Goal: Task Accomplishment & Management: Use online tool/utility

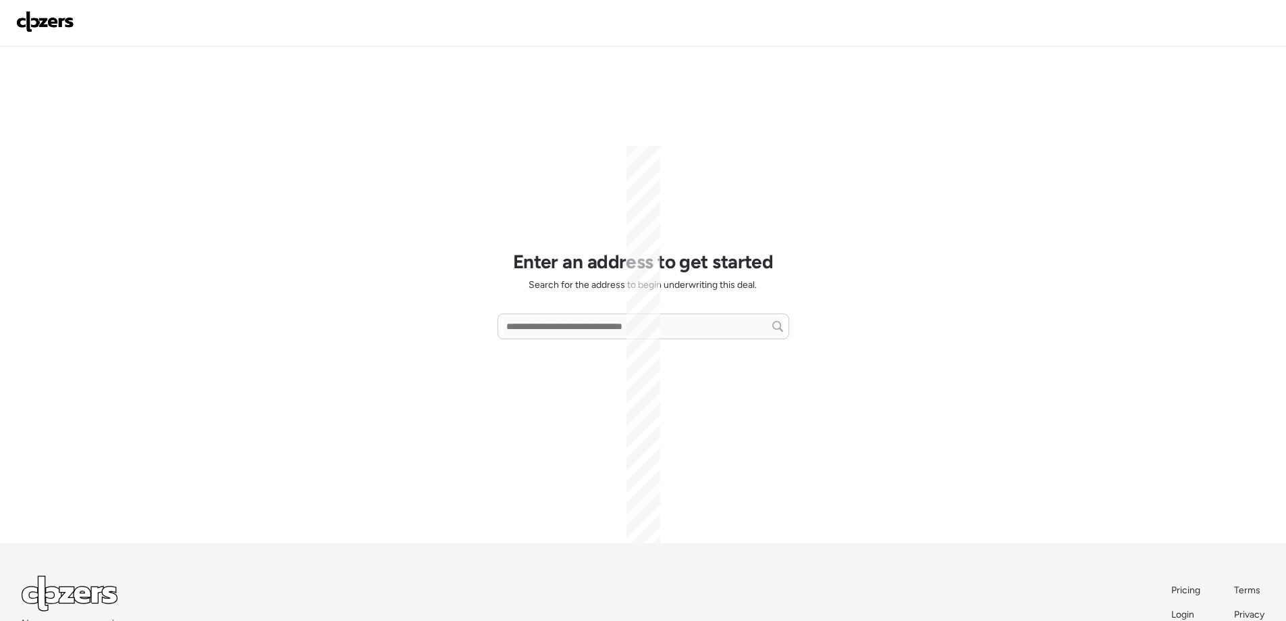
scroll to position [63, 0]
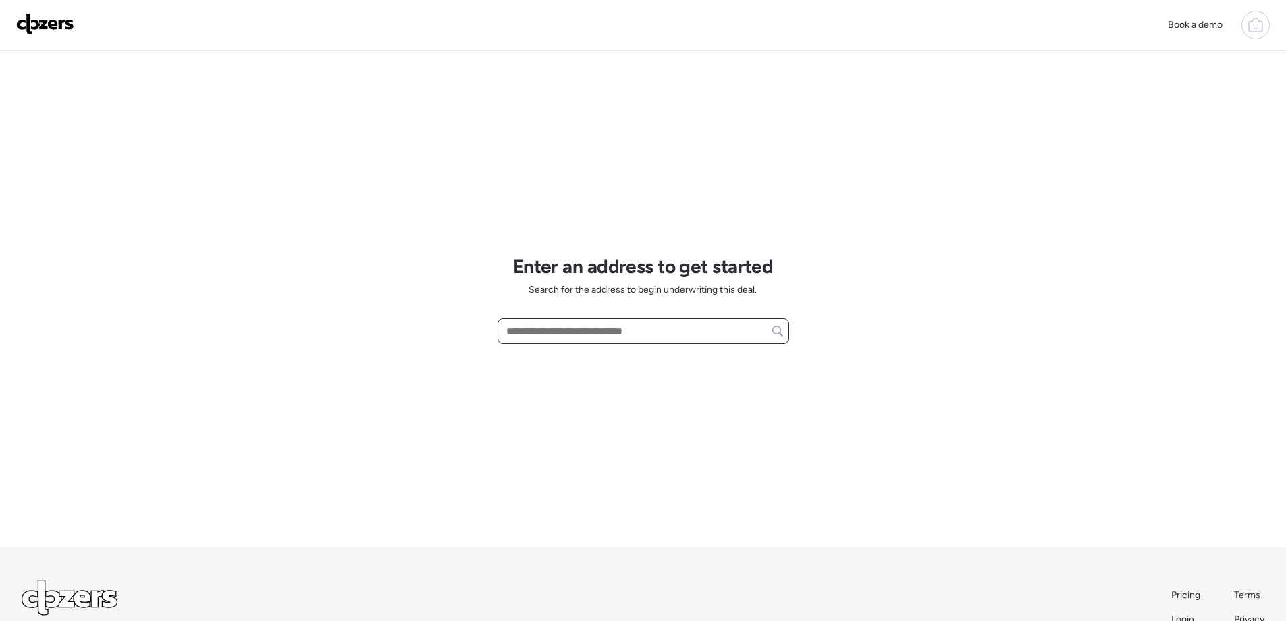
click at [595, 338] on input "text" at bounding box center [644, 330] width 280 height 19
paste input "**********"
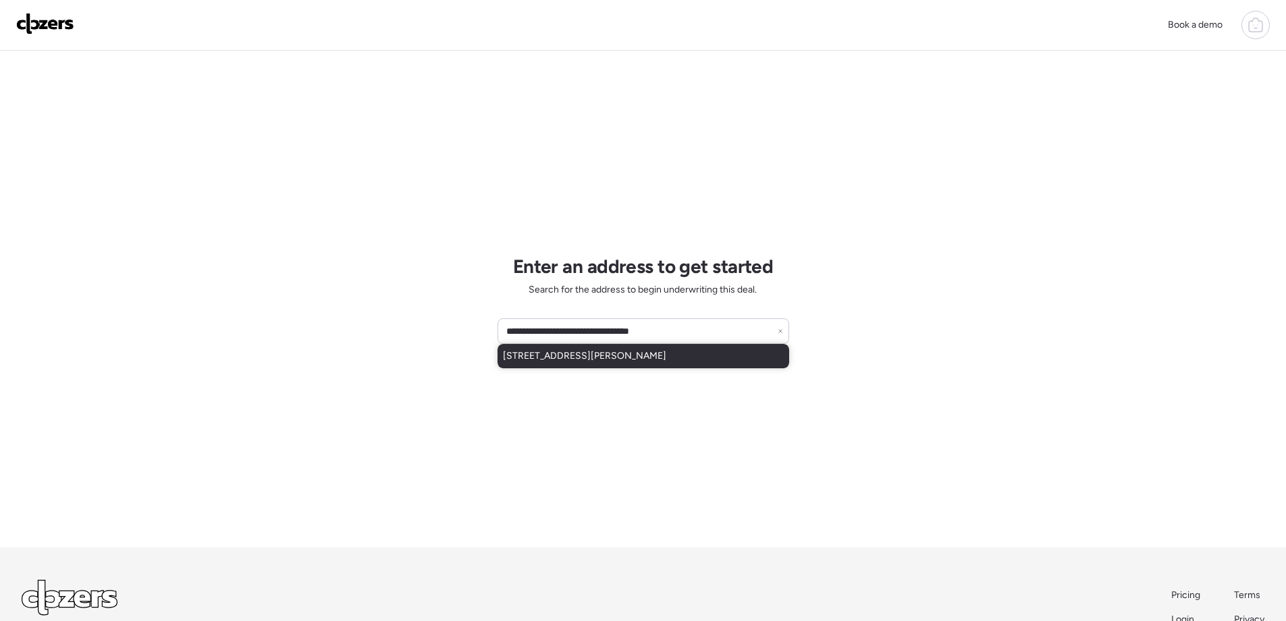
click at [646, 357] on span "1152 Burch Ln, Saint Louis, MO, 63130" at bounding box center [584, 356] width 163 height 14
type input "**********"
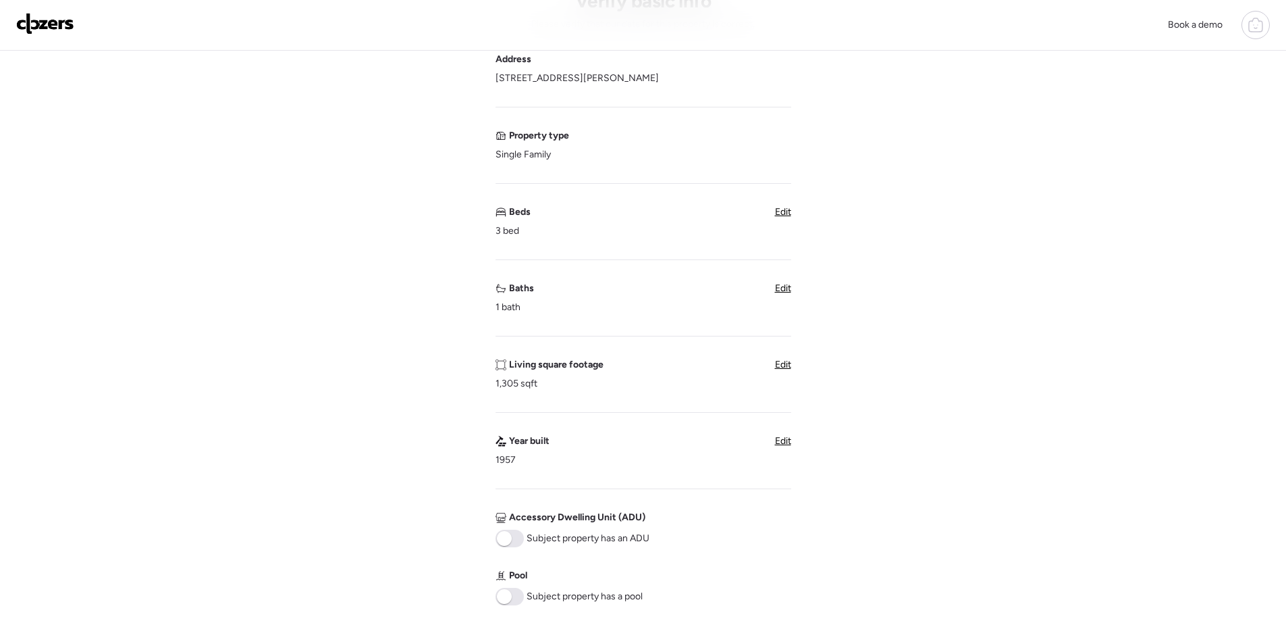
scroll to position [68, 0]
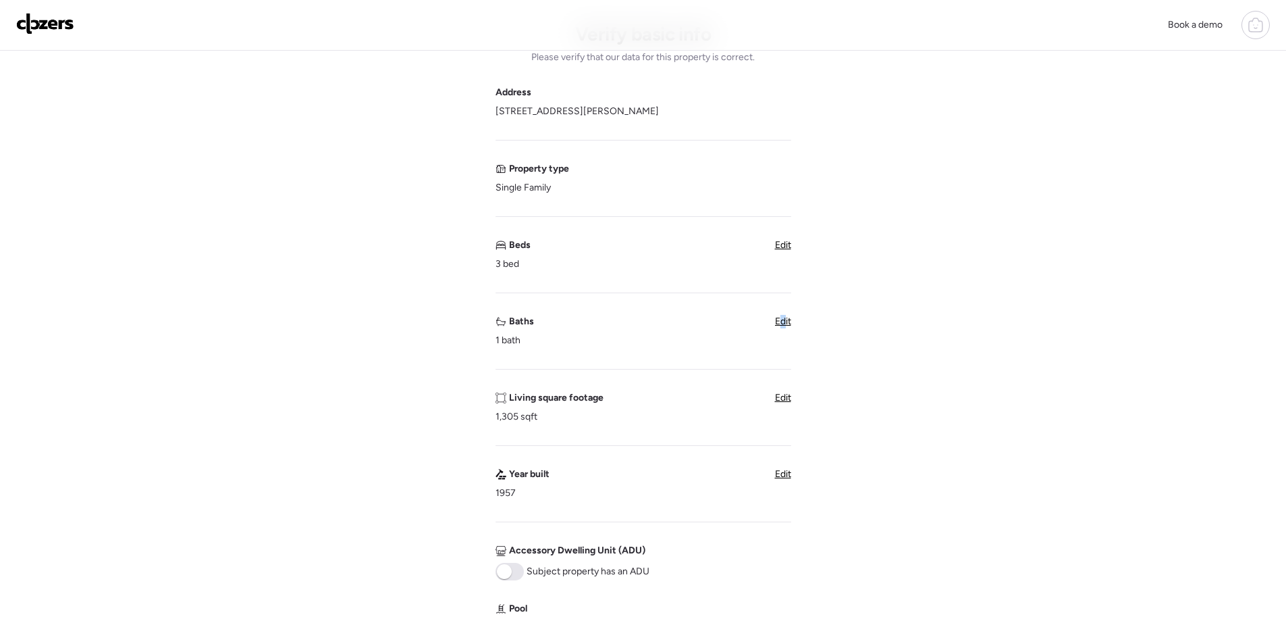
type textarea "*"
click at [783, 326] on span "Edit" at bounding box center [783, 320] width 16 height 11
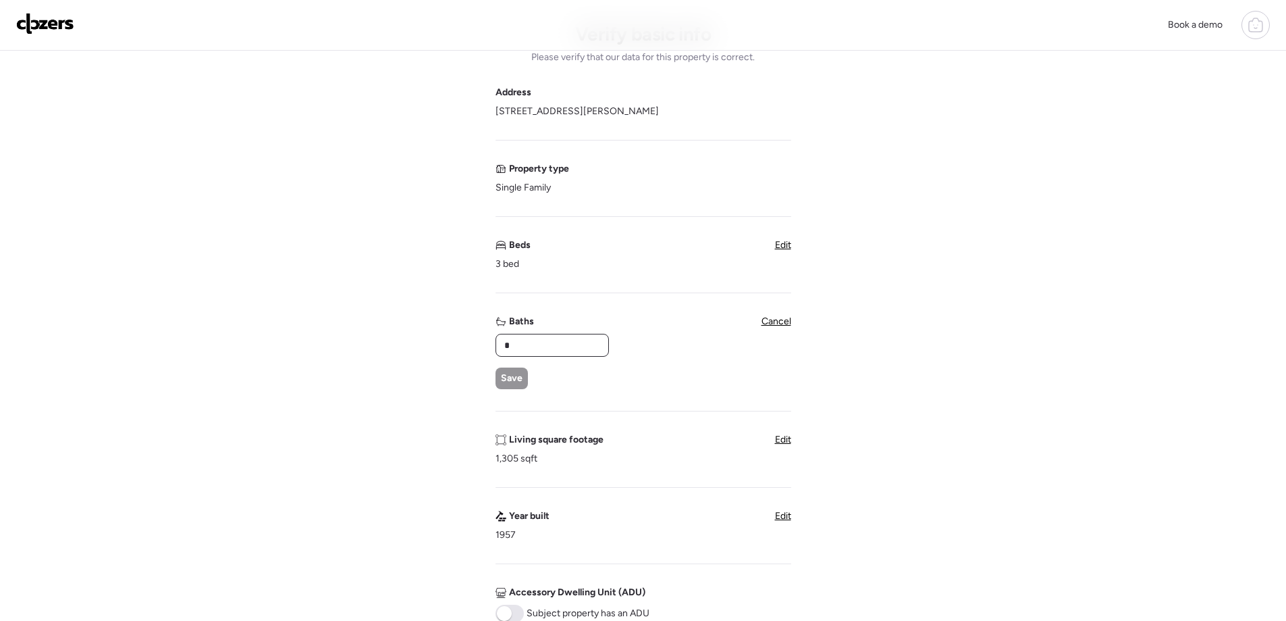
drag, startPoint x: 498, startPoint y: 349, endPoint x: 480, endPoint y: 348, distance: 18.2
click at [480, 348] on div "Verify basic info Please verify that our data for this property is correct. Add…" at bounding box center [643, 491] width 1265 height 1016
type input "*"
click at [519, 378] on span "Save" at bounding box center [512, 378] width 22 height 14
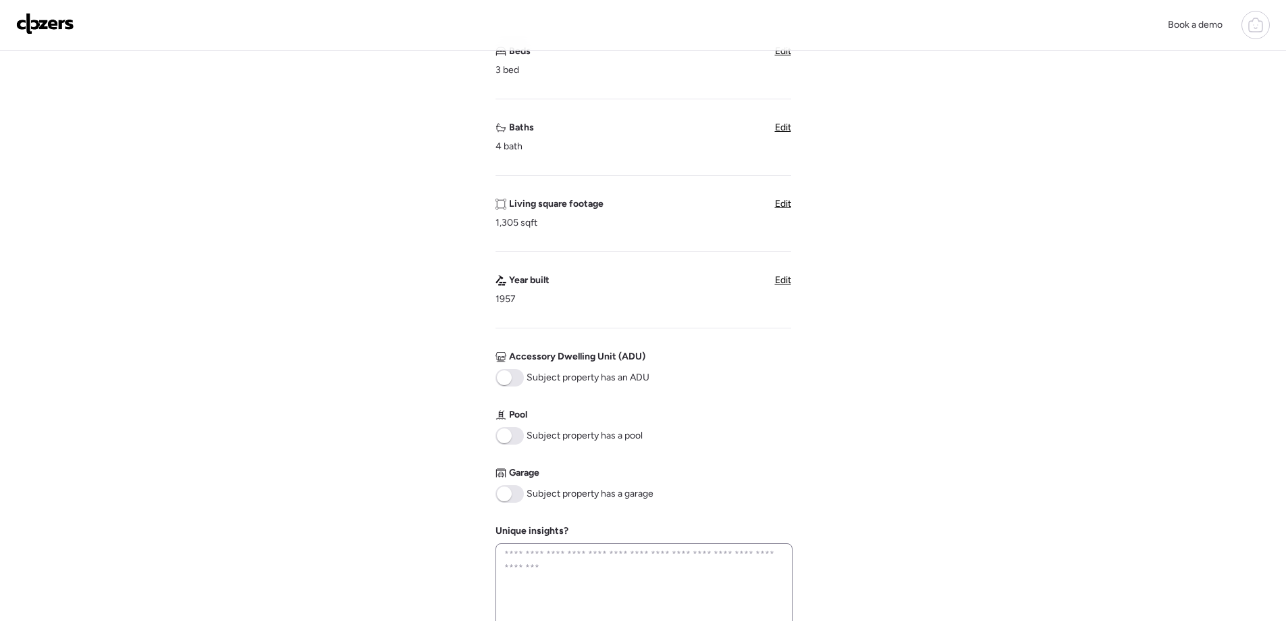
scroll to position [338, 0]
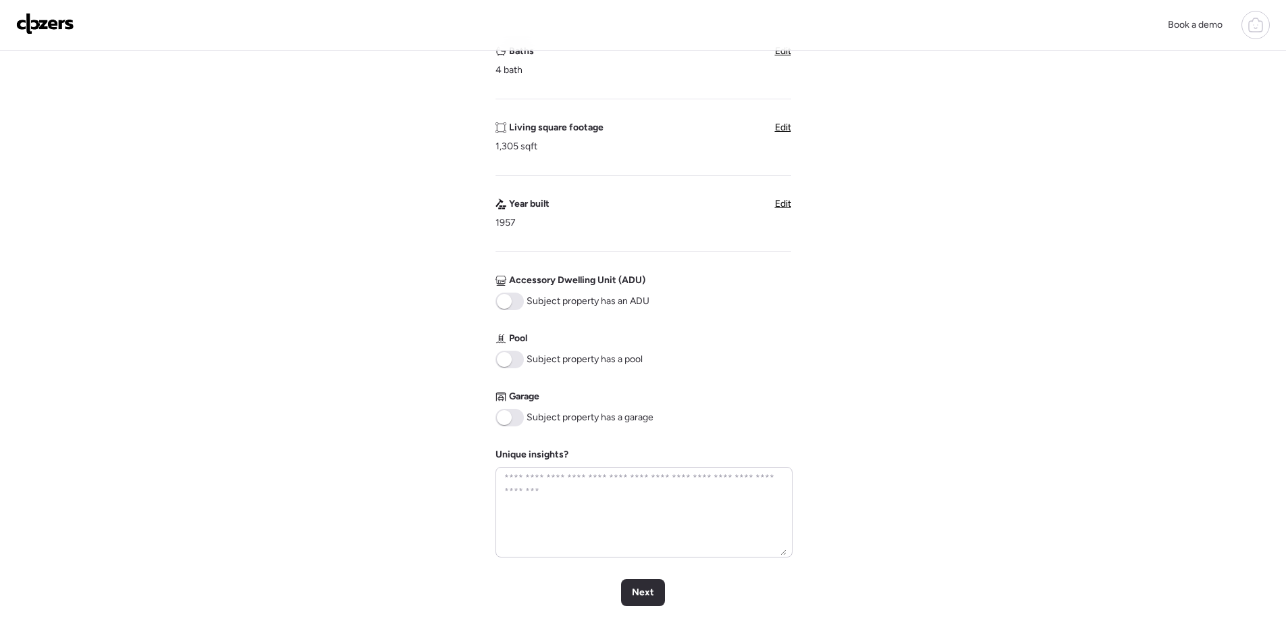
click at [510, 419] on span at bounding box center [504, 417] width 15 height 15
click at [551, 486] on textarea at bounding box center [644, 512] width 285 height 86
click at [554, 480] on textarea "**********" at bounding box center [644, 512] width 285 height 86
click at [631, 483] on textarea "**********" at bounding box center [644, 512] width 285 height 86
type textarea "**********"
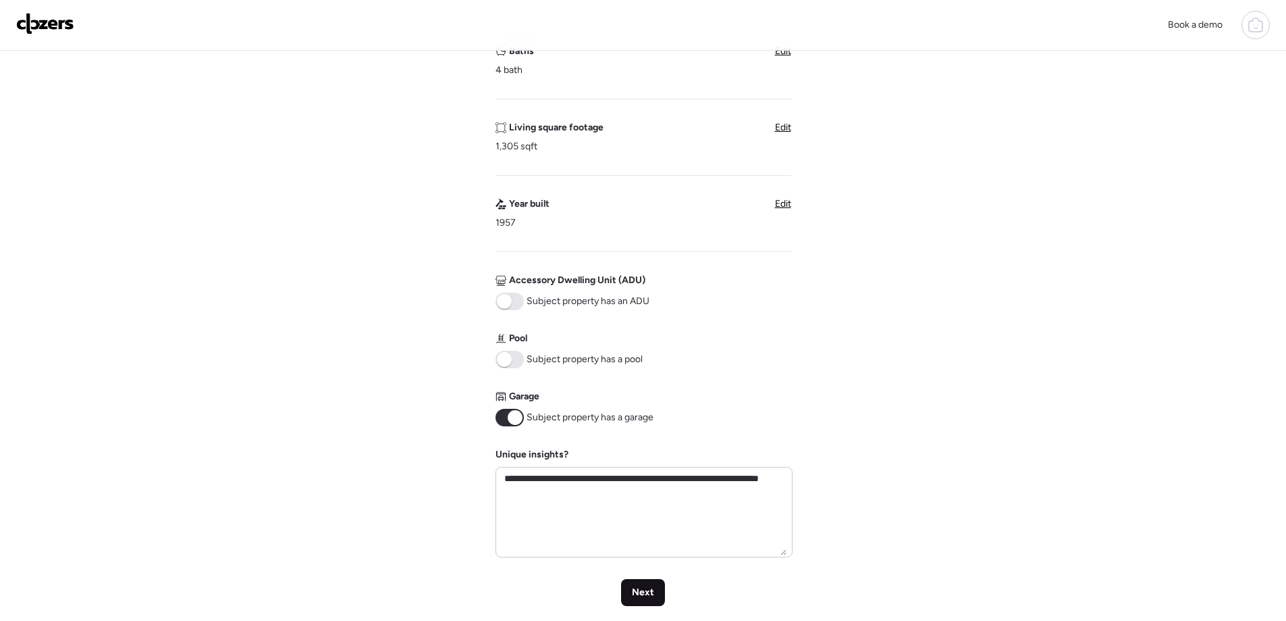
click at [642, 598] on span "Next" at bounding box center [643, 592] width 22 height 14
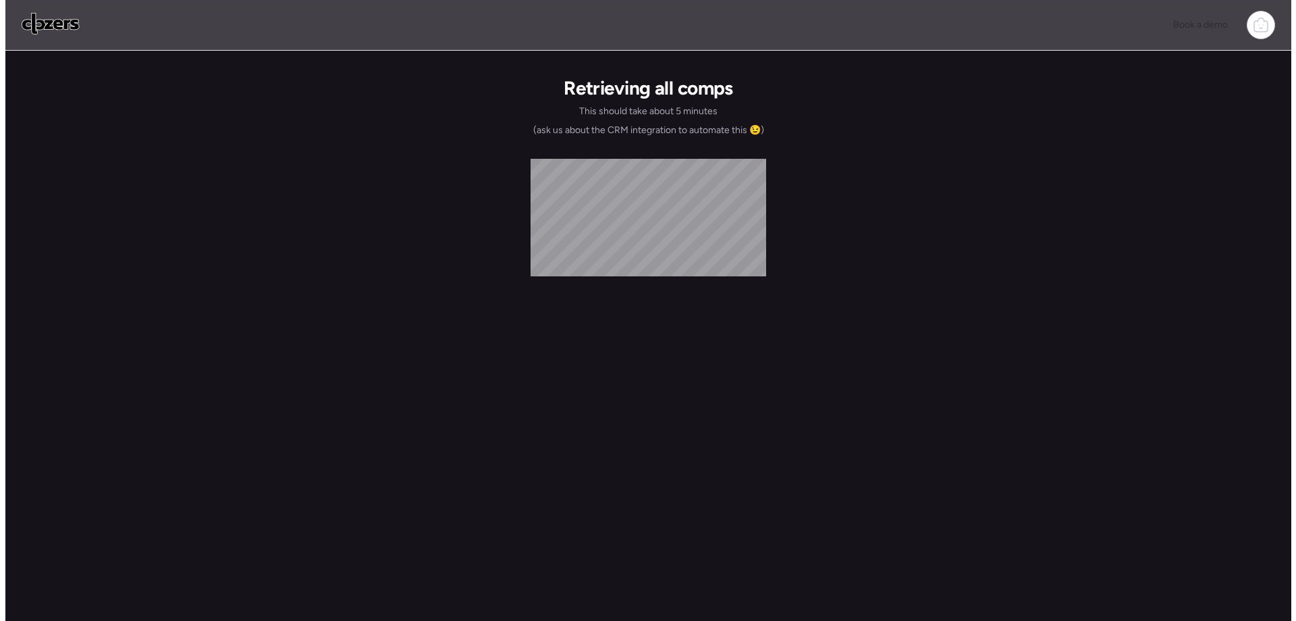
scroll to position [0, 0]
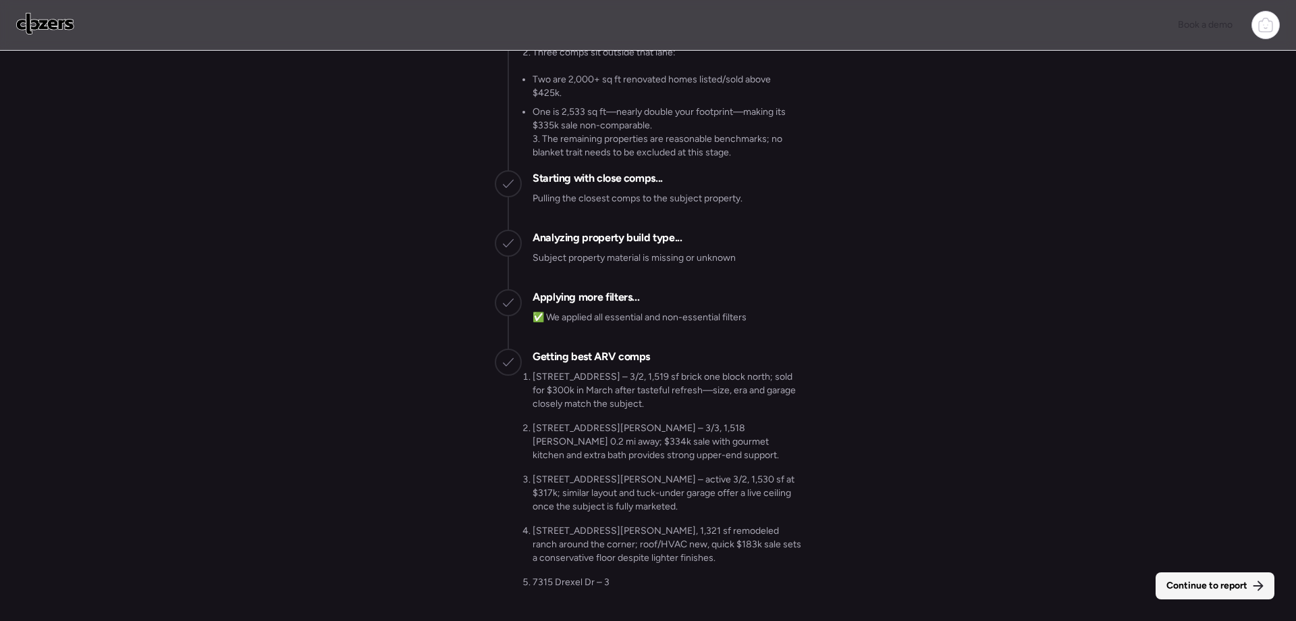
click at [1219, 581] on span "Continue to report" at bounding box center [1207, 586] width 81 height 14
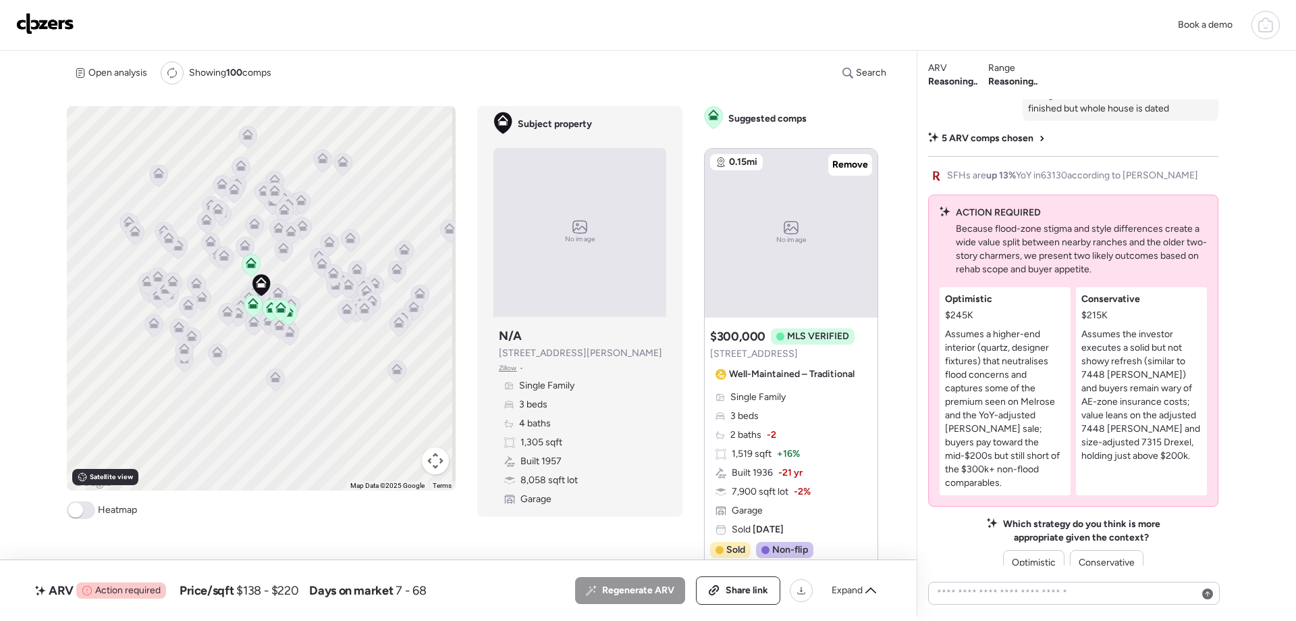
scroll to position [-13, 0]
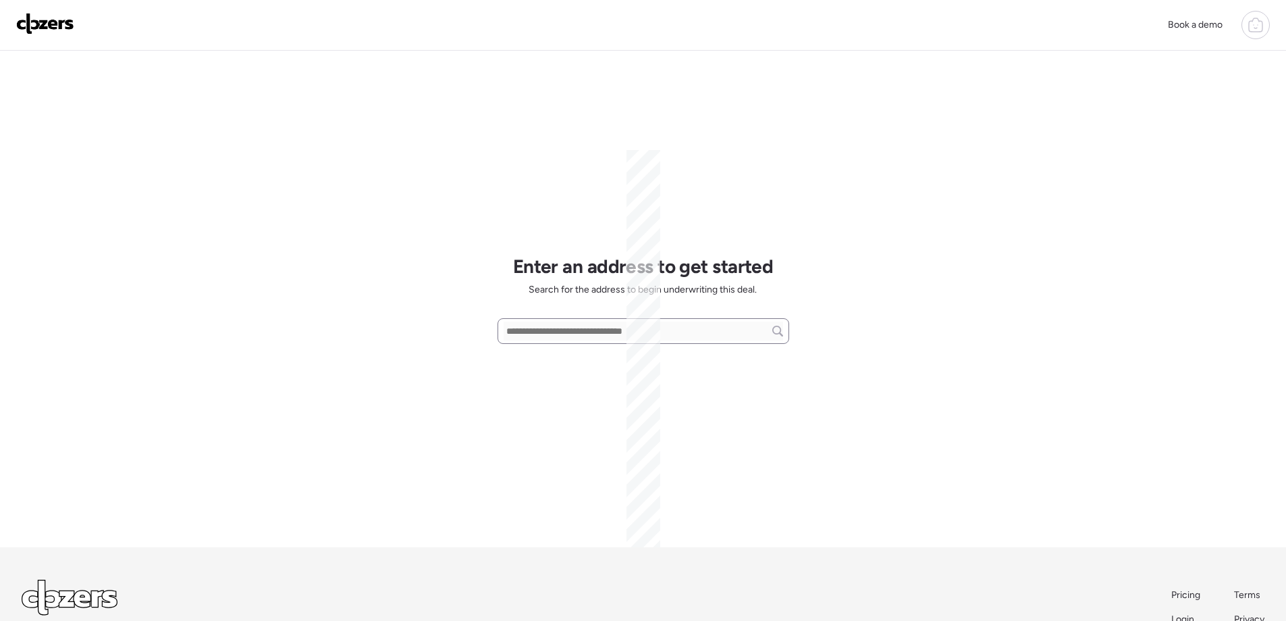
scroll to position [63, 0]
click at [593, 332] on input "text" at bounding box center [644, 330] width 280 height 19
paste input "**********"
drag, startPoint x: 581, startPoint y: 331, endPoint x: 776, endPoint y: 326, distance: 195.2
click at [775, 326] on input "**********" at bounding box center [644, 330] width 280 height 19
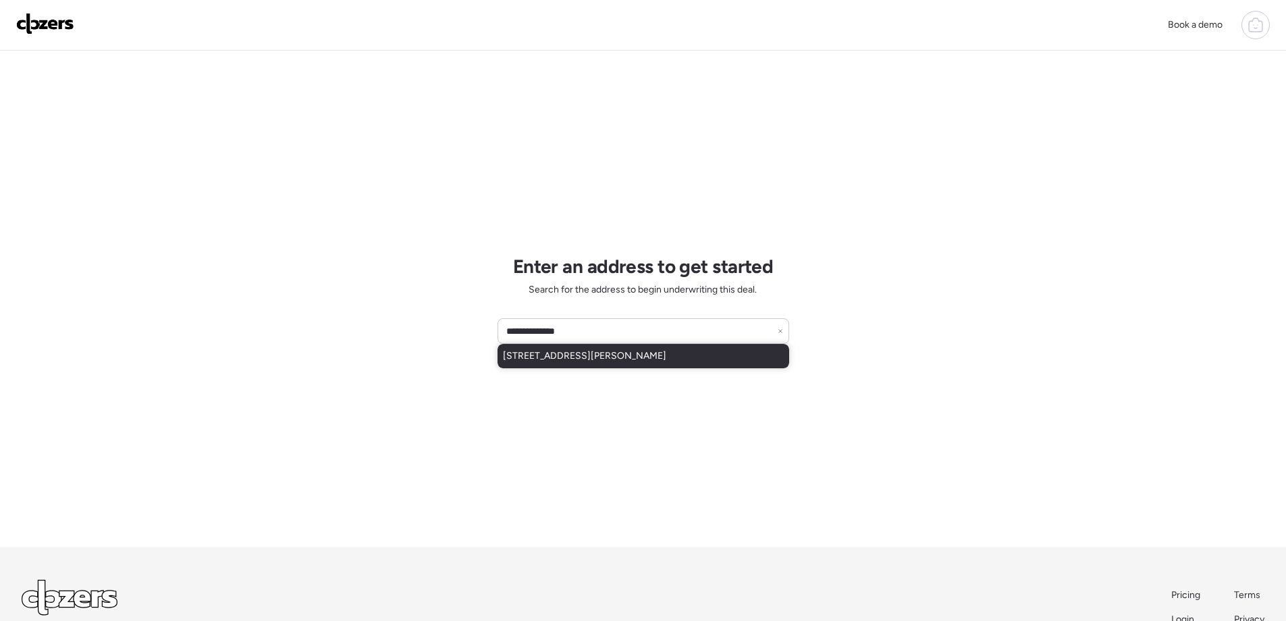
click at [657, 357] on span "7448 Ahern Ave, Saint Louis, MO, 63130" at bounding box center [584, 356] width 163 height 14
type input "**********"
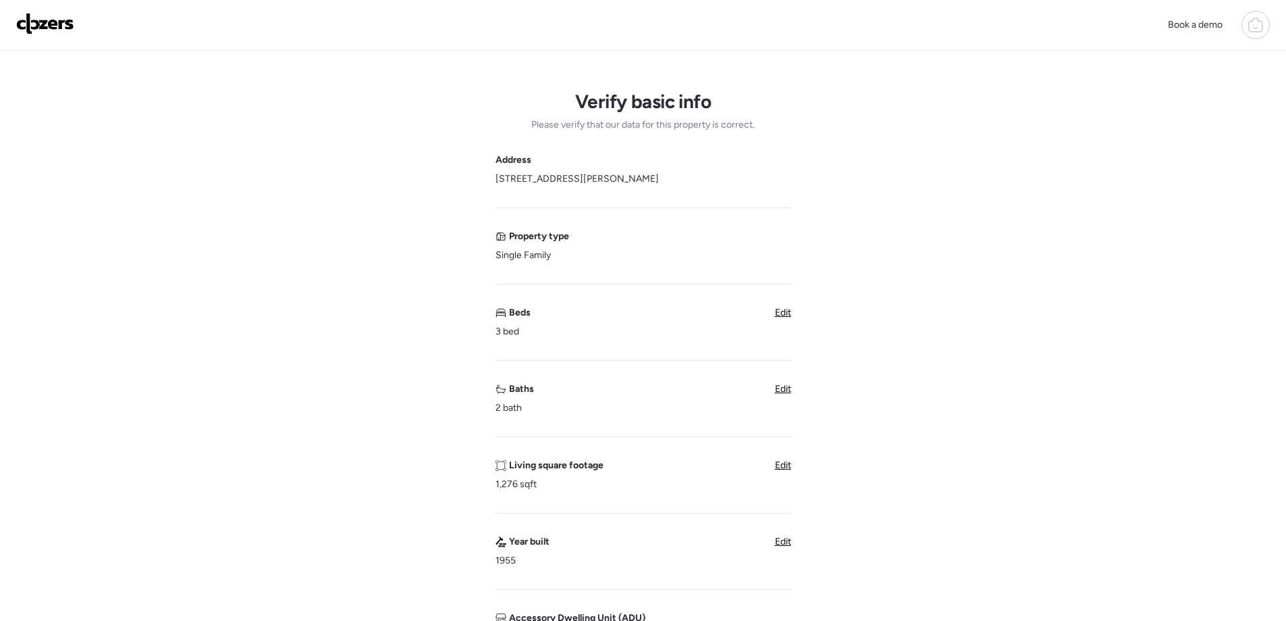
click at [38, 24] on img at bounding box center [45, 24] width 58 height 22
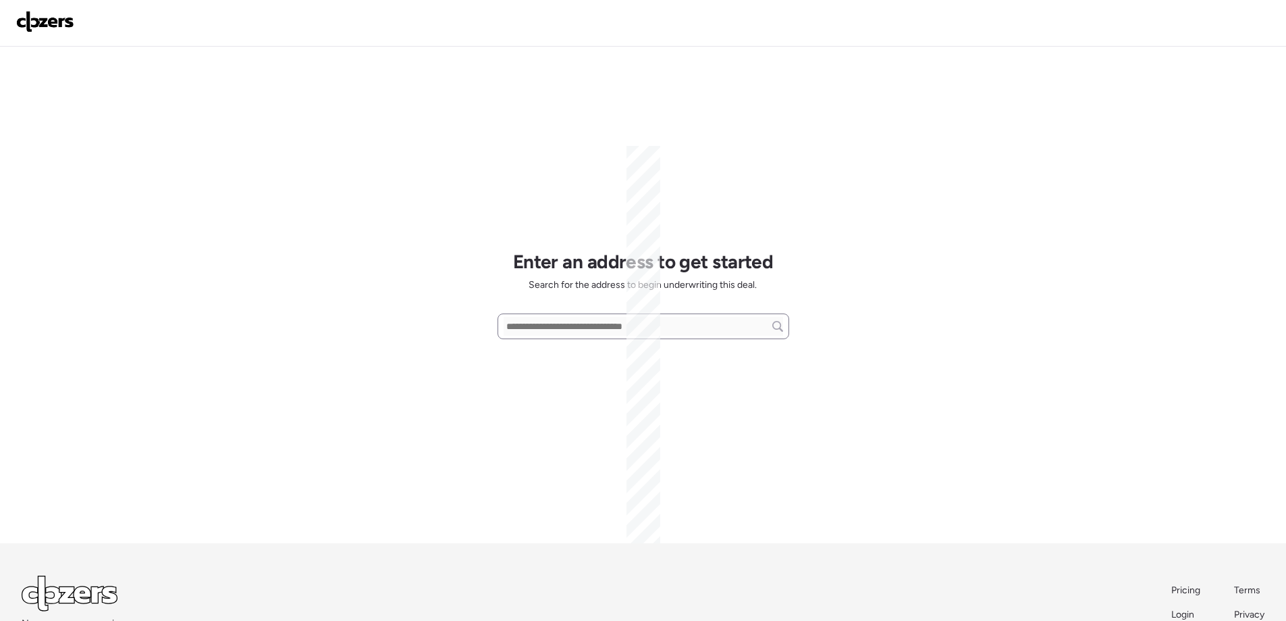
scroll to position [63, 0]
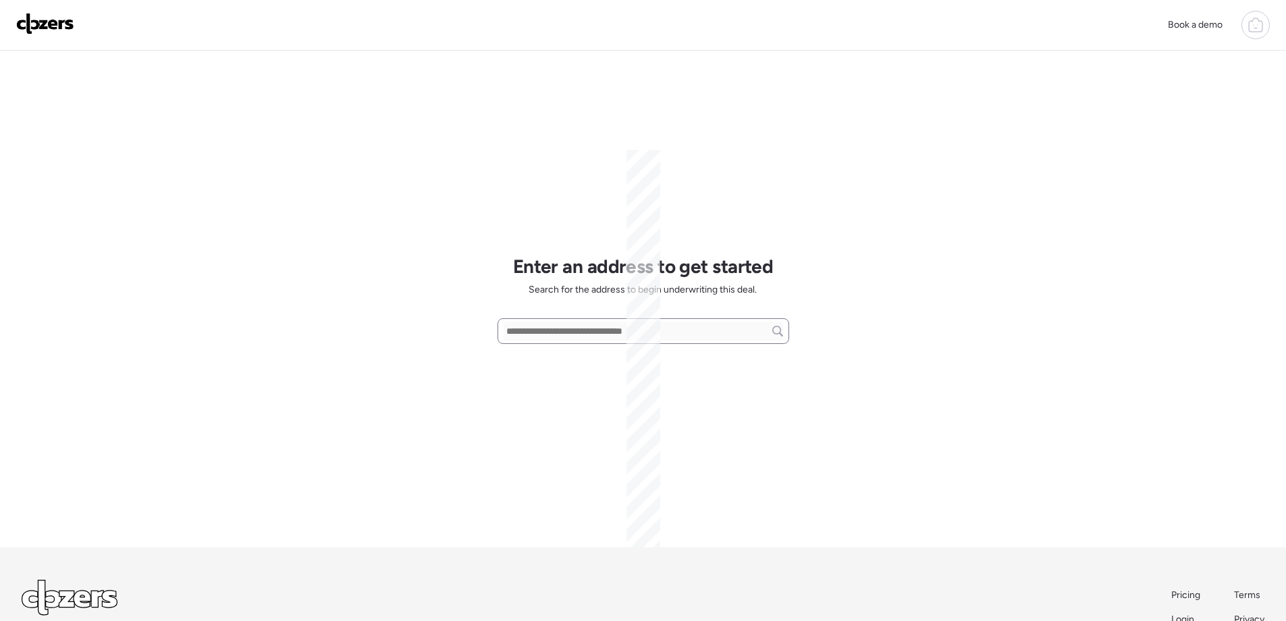
click at [546, 325] on input "text" at bounding box center [644, 330] width 280 height 19
click at [546, 334] on input "text" at bounding box center [644, 330] width 280 height 19
paste input "**********"
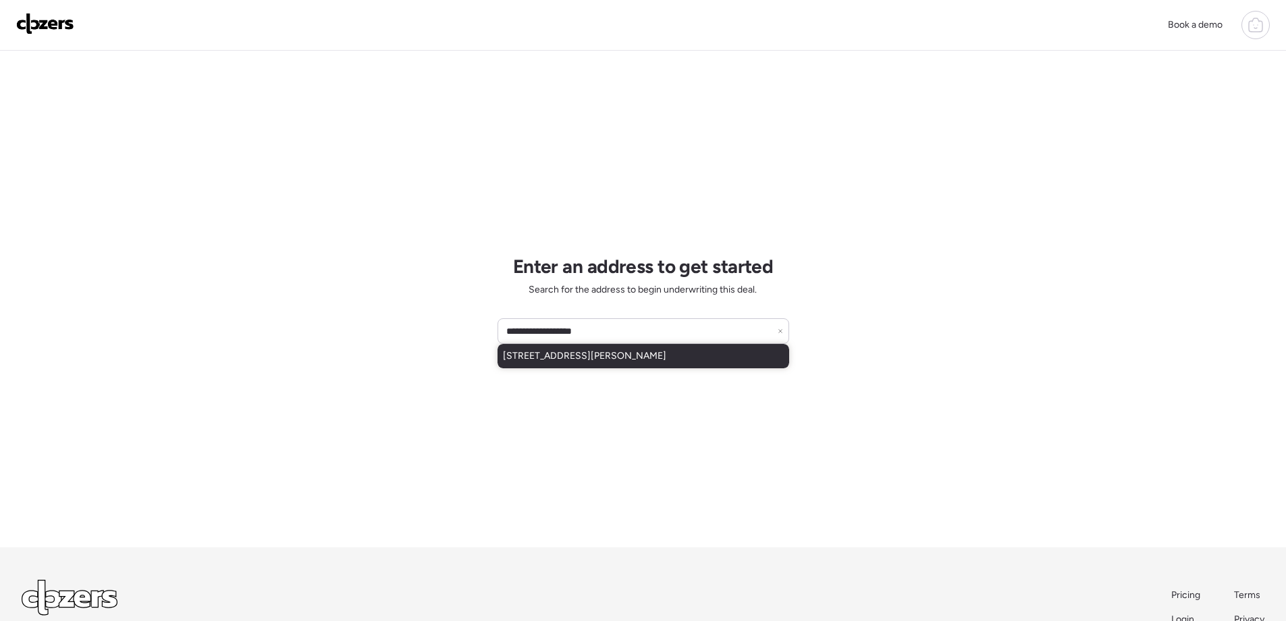
click at [587, 357] on span "838 Wachtel Ave, Saint Louis, MO, 63125" at bounding box center [584, 356] width 163 height 14
type input "**********"
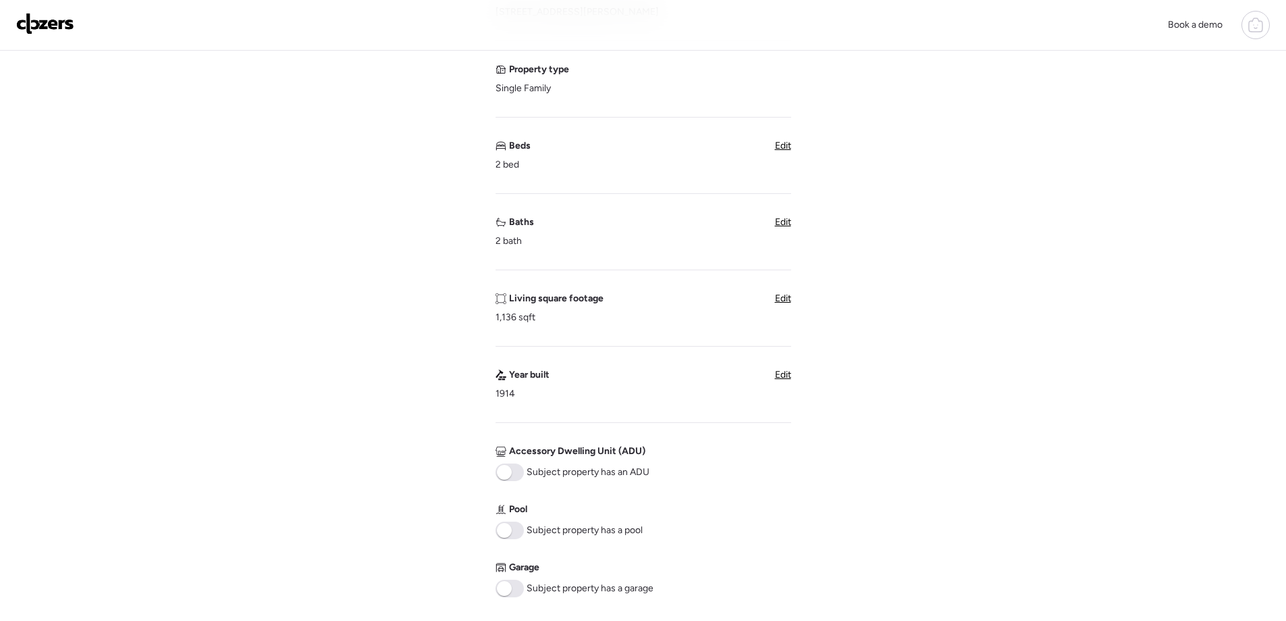
scroll to position [135, 0]
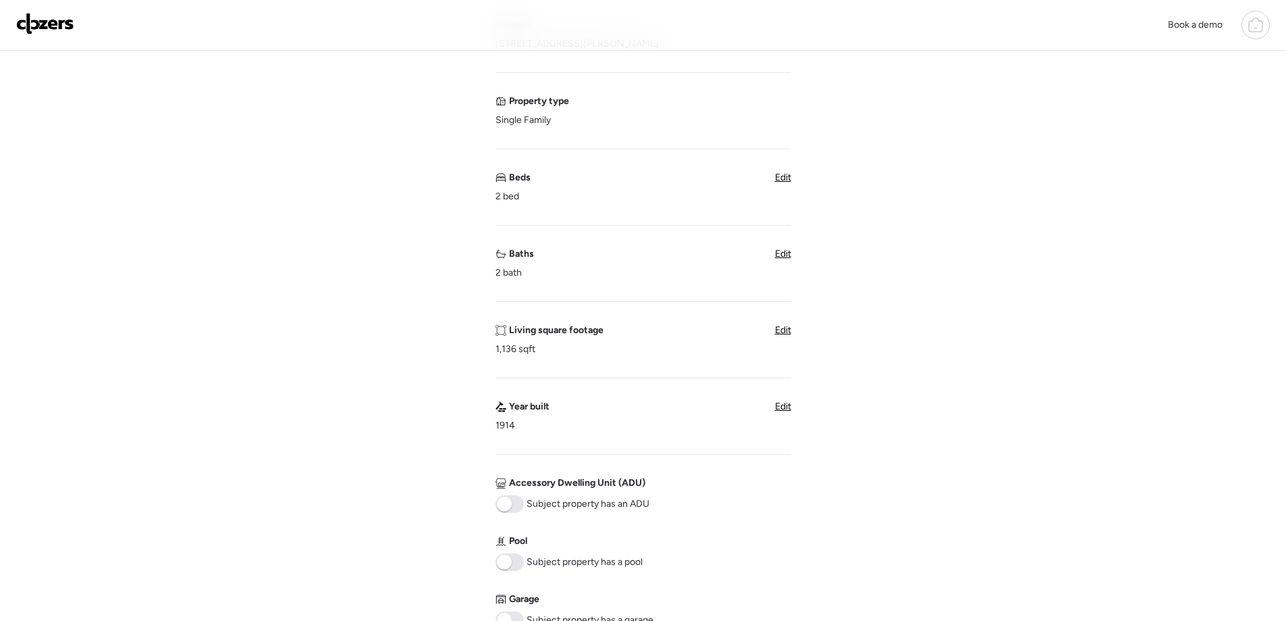
click at [786, 255] on span "Edit" at bounding box center [783, 253] width 16 height 11
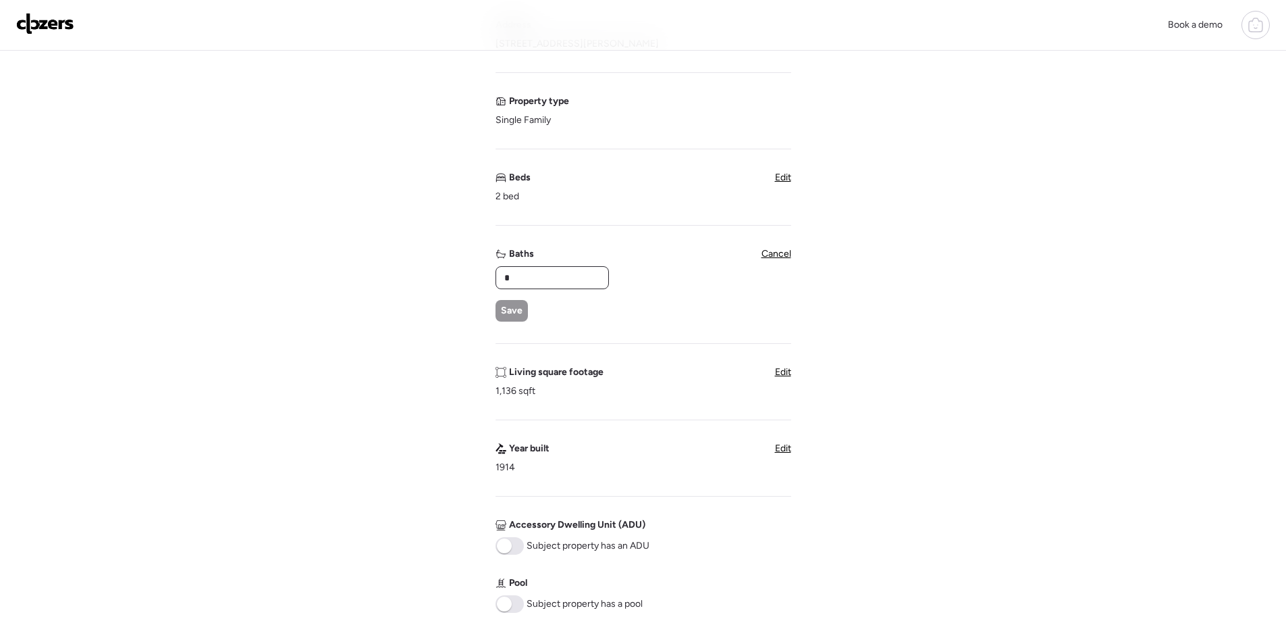
type textarea "*"
drag, startPoint x: 517, startPoint y: 278, endPoint x: 486, endPoint y: 280, distance: 30.5
click at [487, 280] on div "Verify basic info Please verify that our data for this property is correct. Add…" at bounding box center [643, 424] width 1265 height 1016
type input "*"
click at [508, 311] on span "Save" at bounding box center [512, 311] width 22 height 14
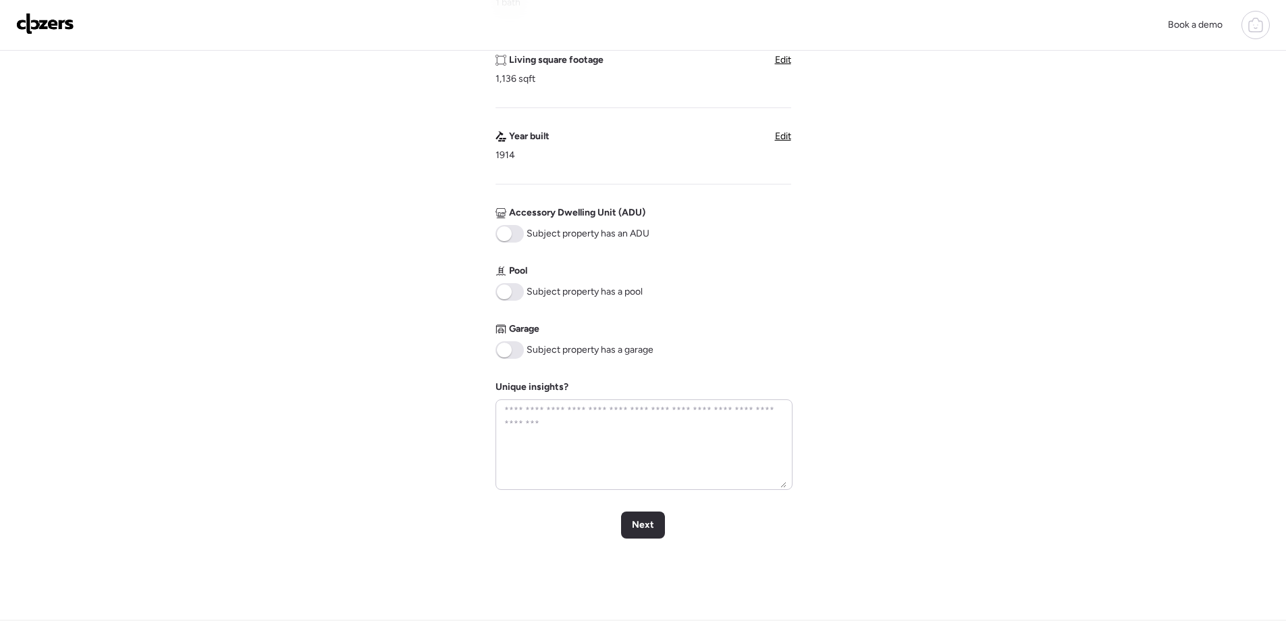
scroll to position [473, 0]
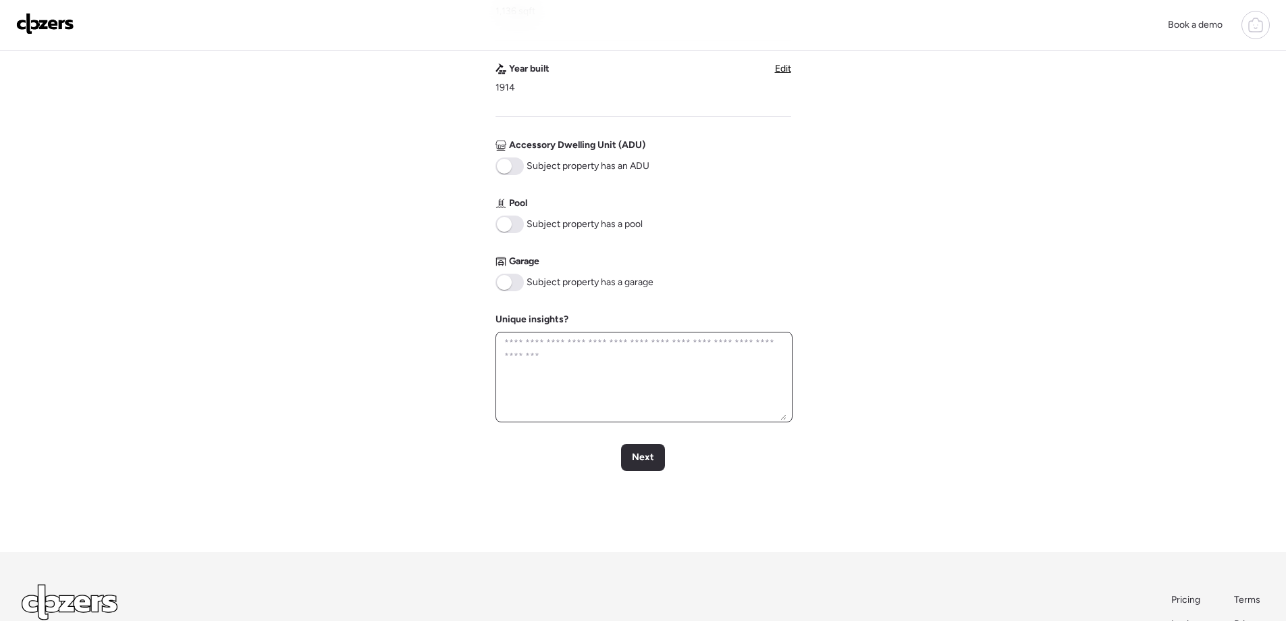
click at [547, 354] on textarea at bounding box center [644, 377] width 285 height 86
type textarea "**********"
click at [646, 462] on span "Next" at bounding box center [643, 457] width 22 height 14
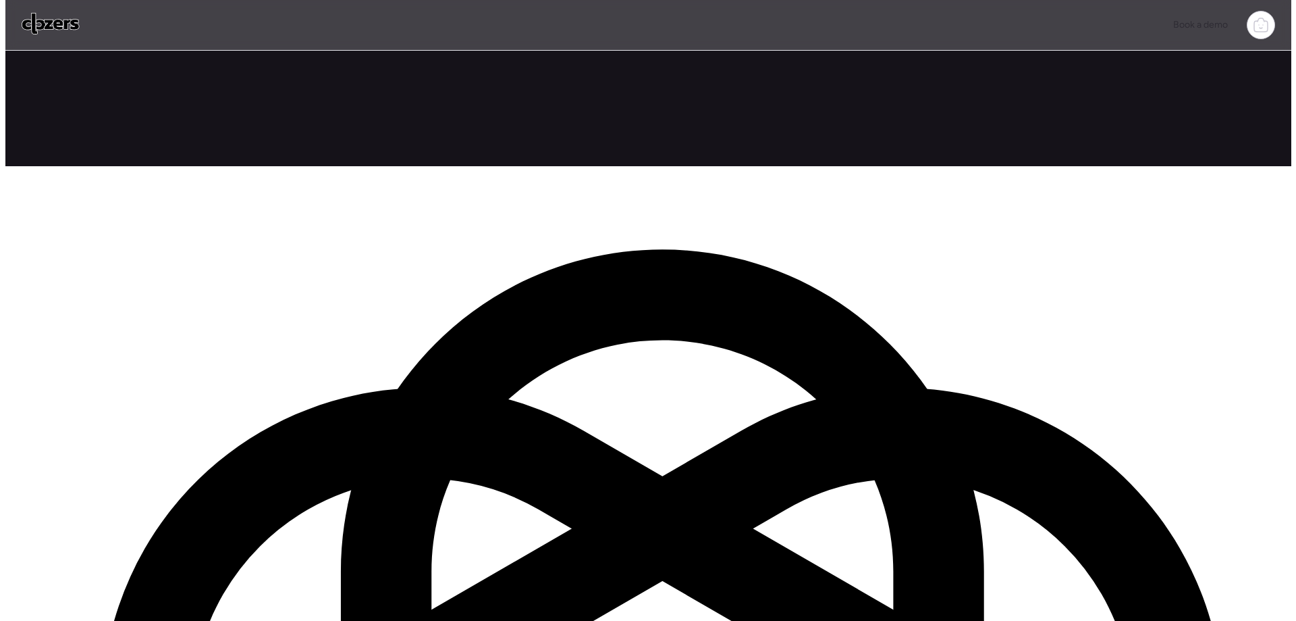
scroll to position [0, 0]
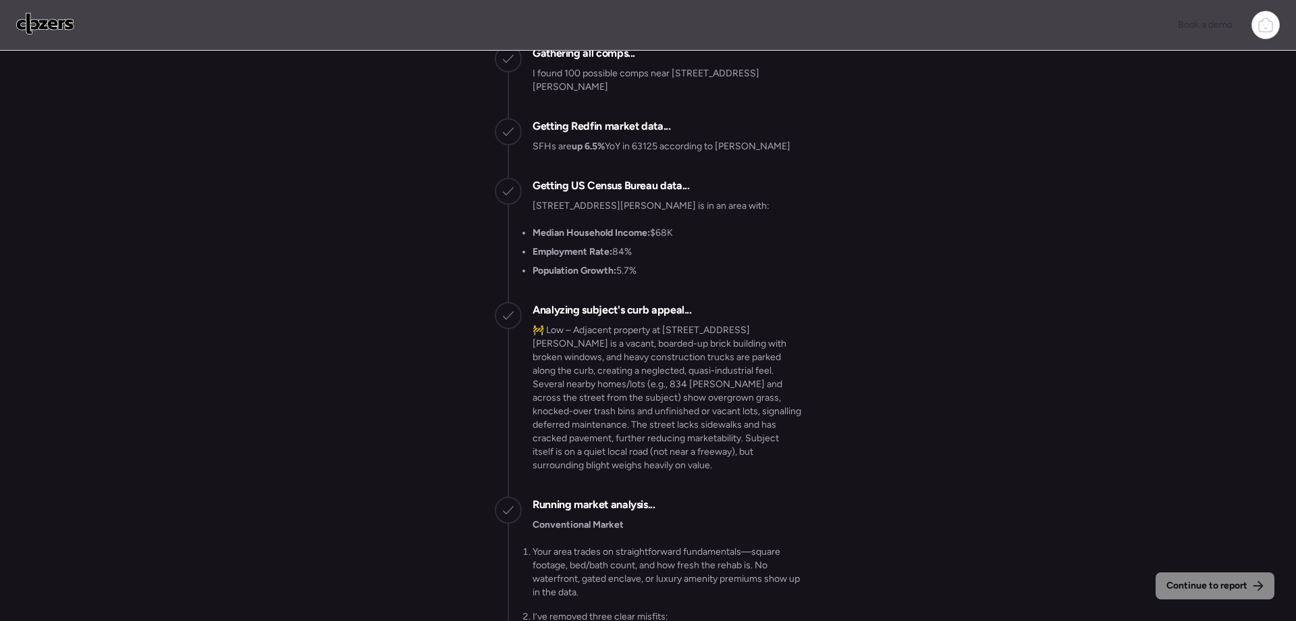
scroll to position [-402, 0]
click at [1198, 589] on span "Continue to report" at bounding box center [1207, 586] width 81 height 14
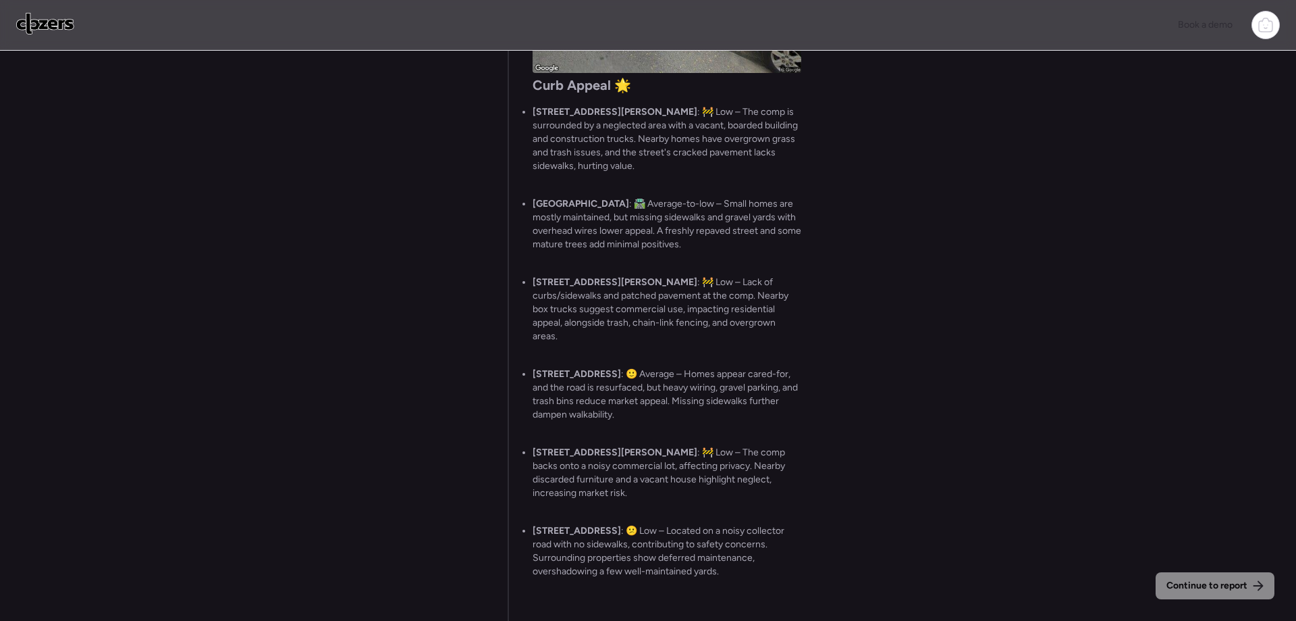
scroll to position [0, 0]
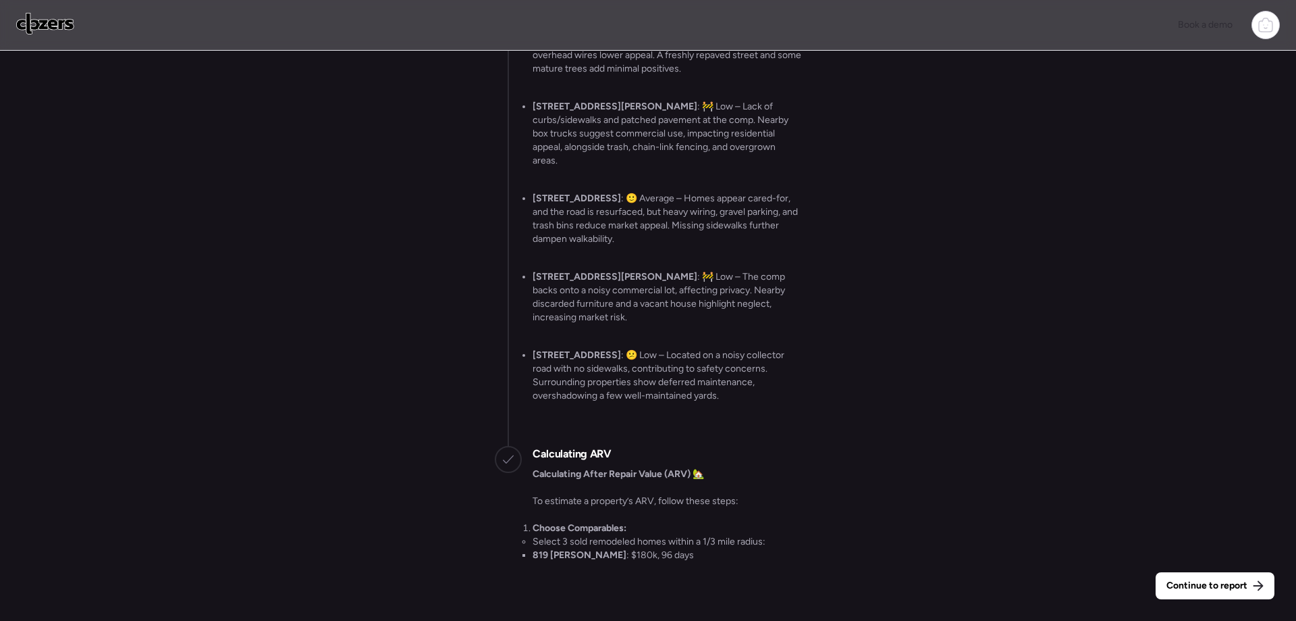
click at [1202, 587] on span "Continue to report" at bounding box center [1207, 586] width 81 height 14
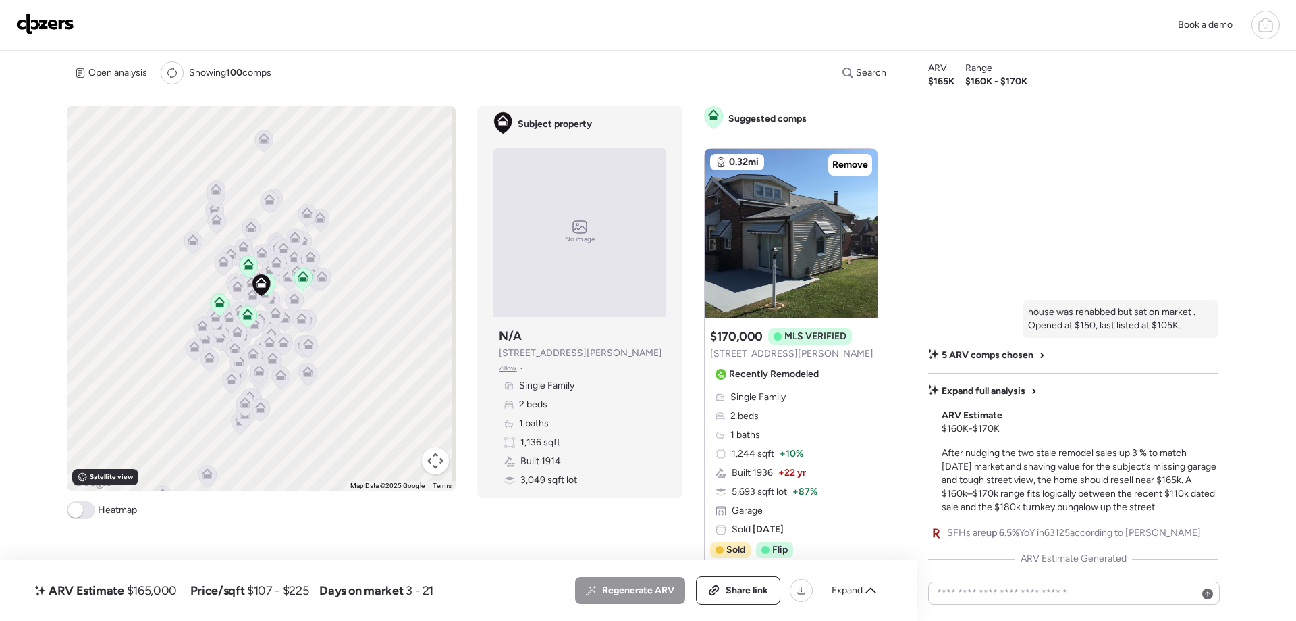
click at [996, 384] on span "Expand full analysis" at bounding box center [984, 391] width 84 height 14
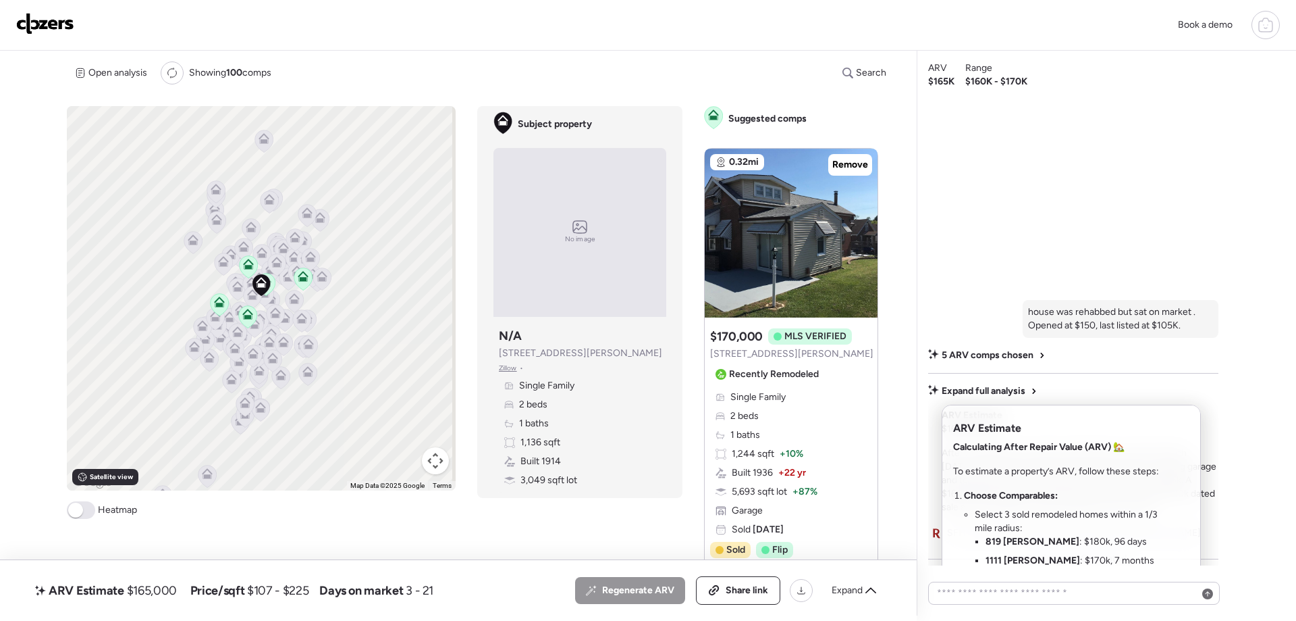
click at [1003, 383] on div at bounding box center [648, 272] width 1296 height 621
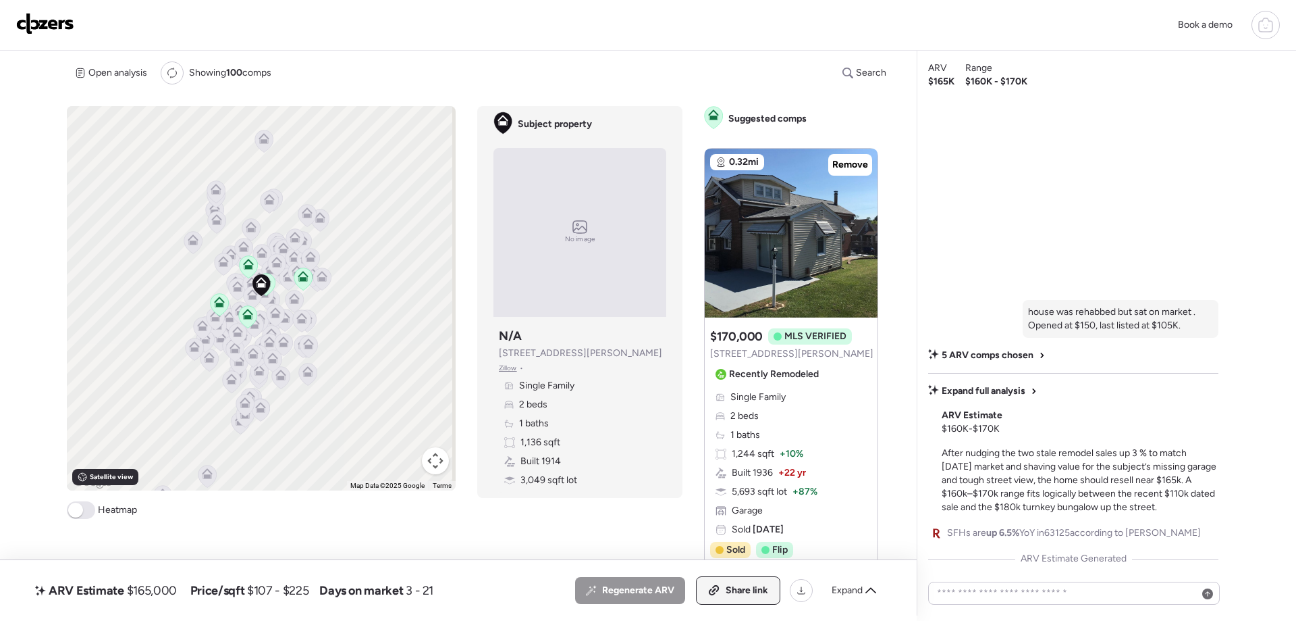
click at [750, 589] on span "Share link" at bounding box center [747, 590] width 43 height 14
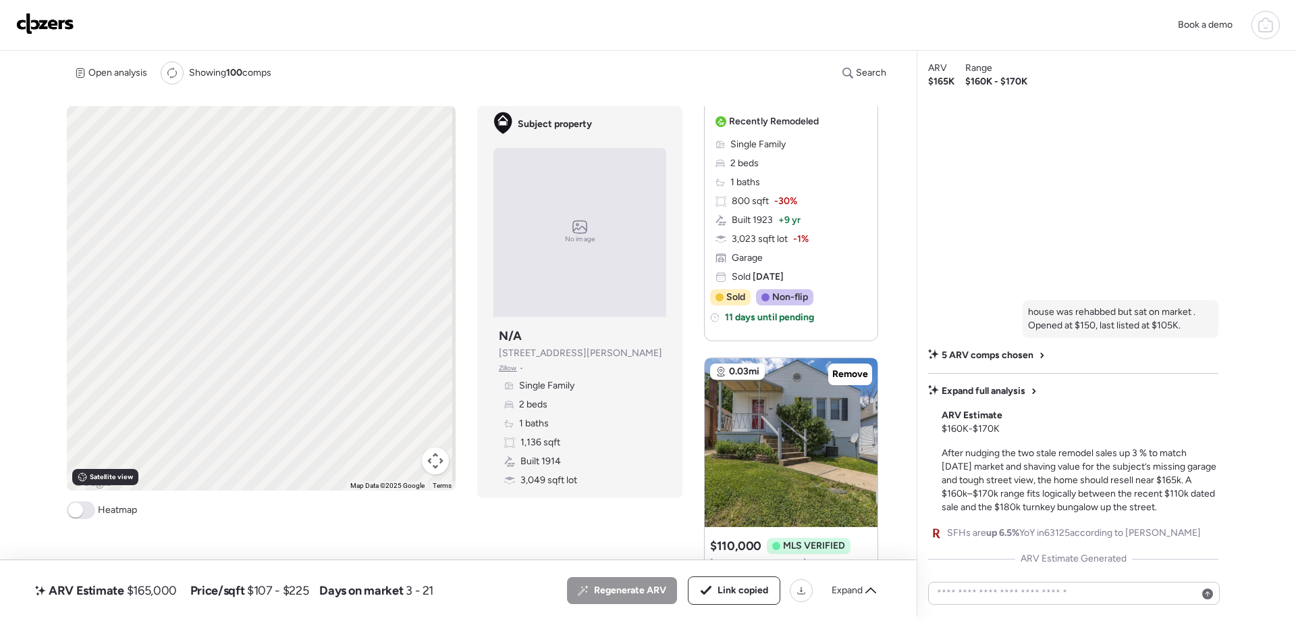
scroll to position [843, 0]
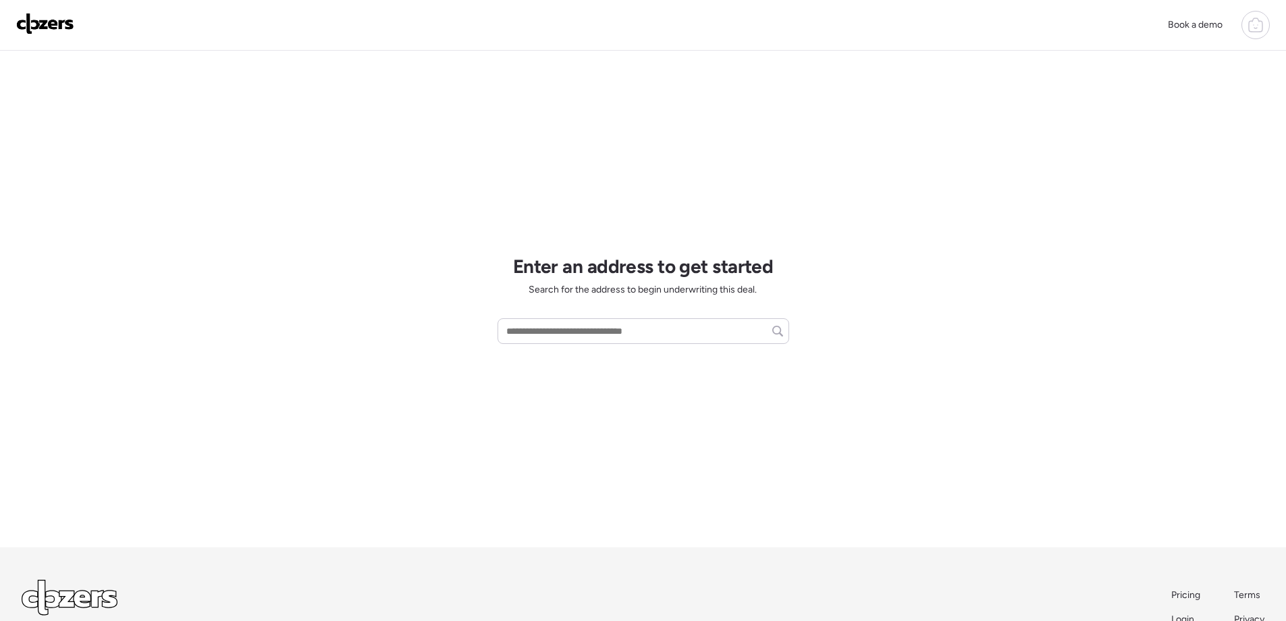
scroll to position [95, 0]
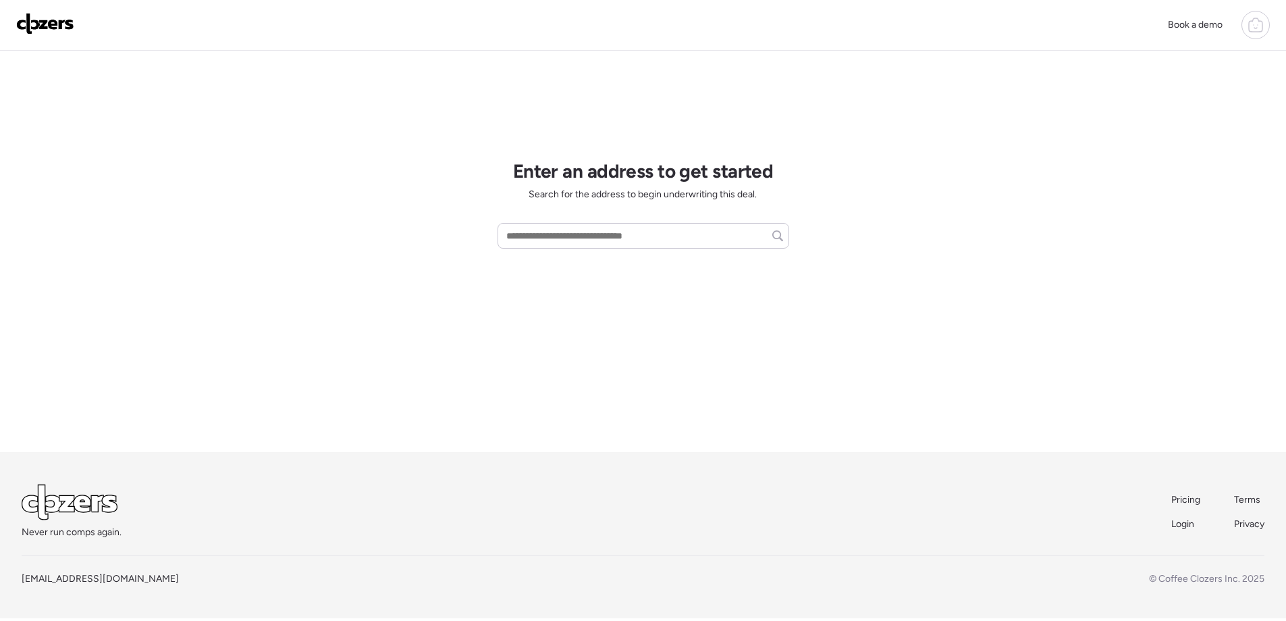
click at [1182, 529] on span "Login" at bounding box center [1183, 523] width 23 height 11
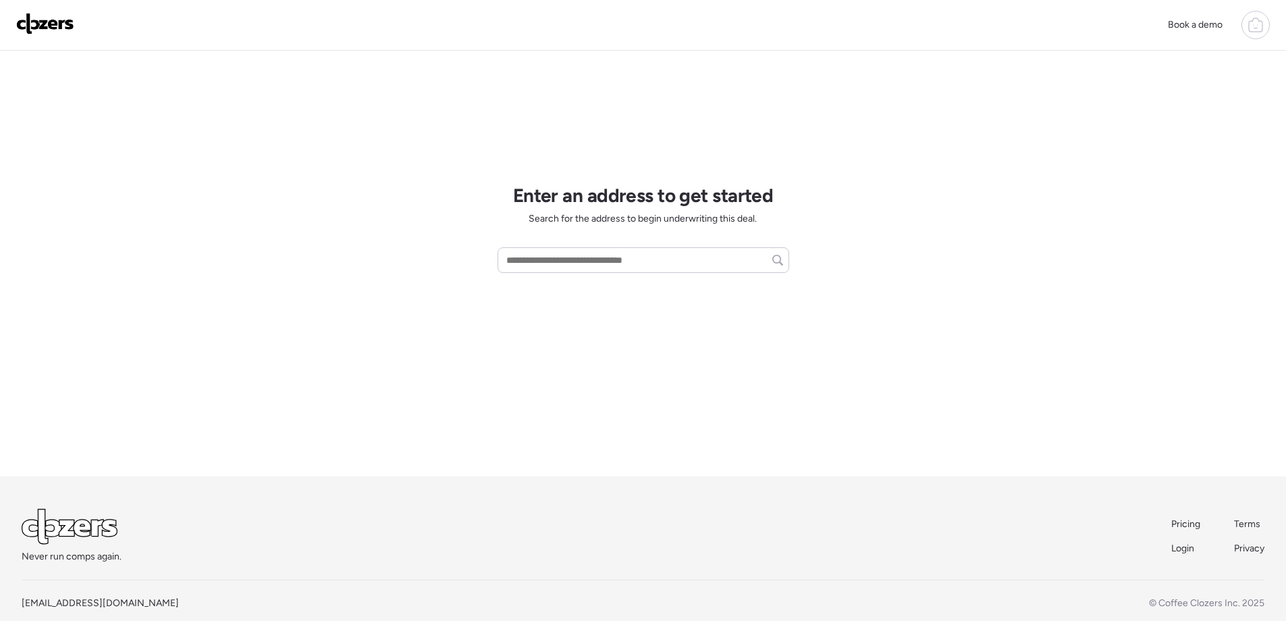
scroll to position [95, 0]
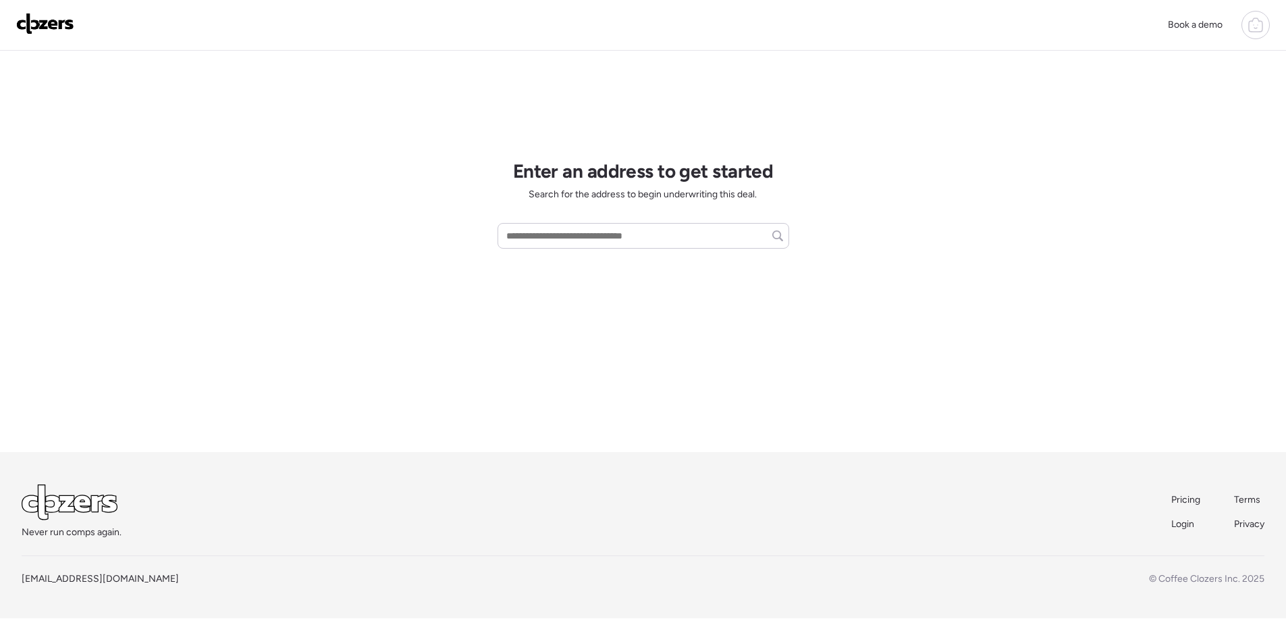
click at [1182, 529] on span "Login" at bounding box center [1183, 523] width 23 height 11
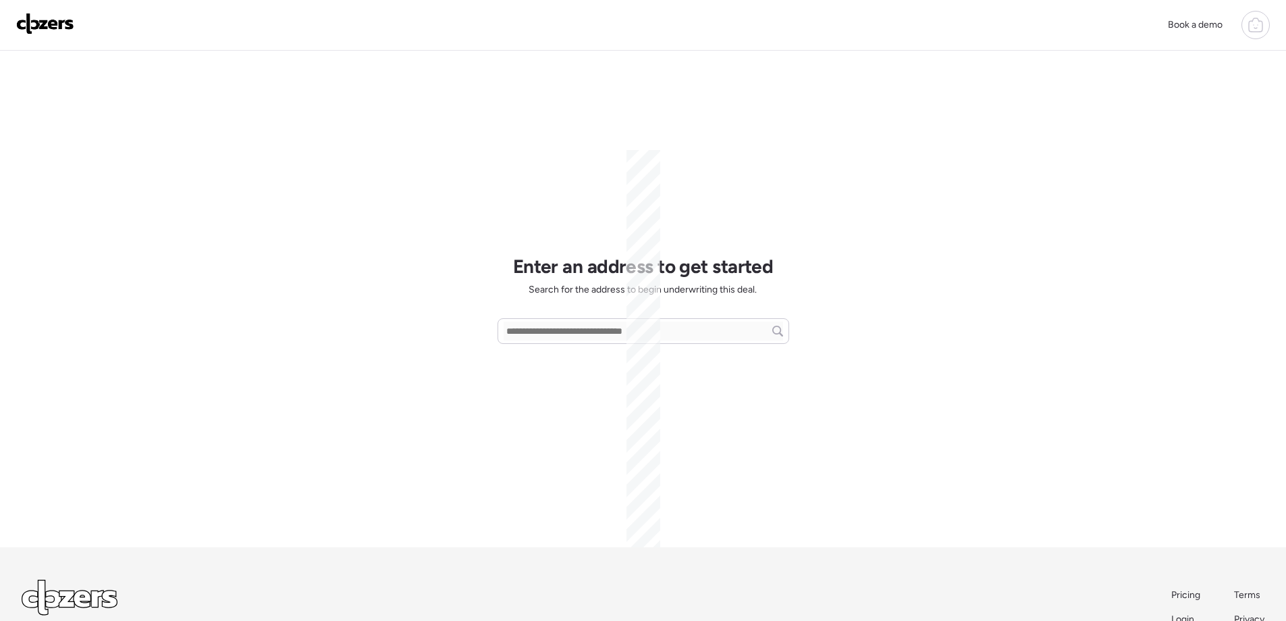
scroll to position [63, 0]
